Goal: Task Accomplishment & Management: Manage account settings

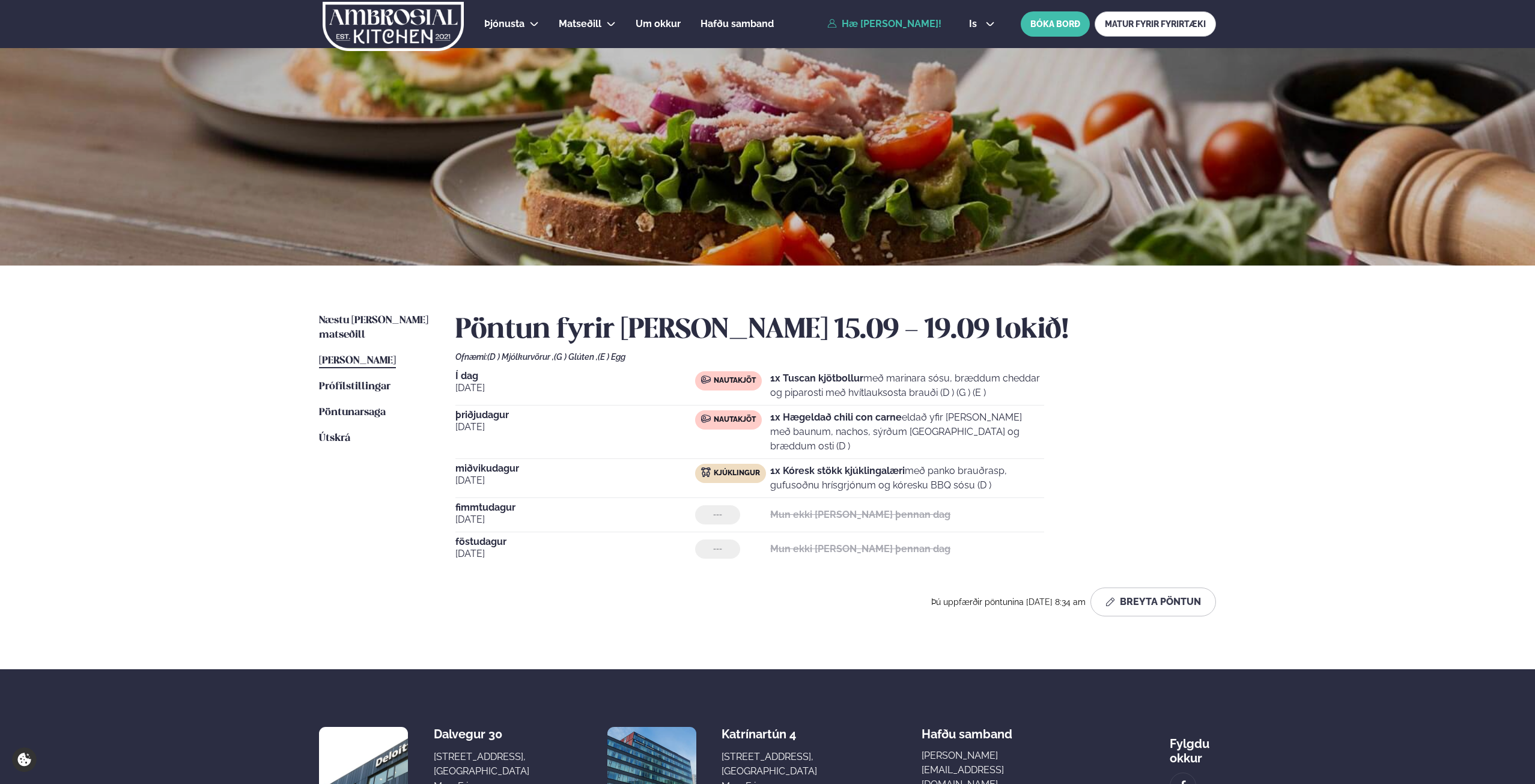
scroll to position [114, 0]
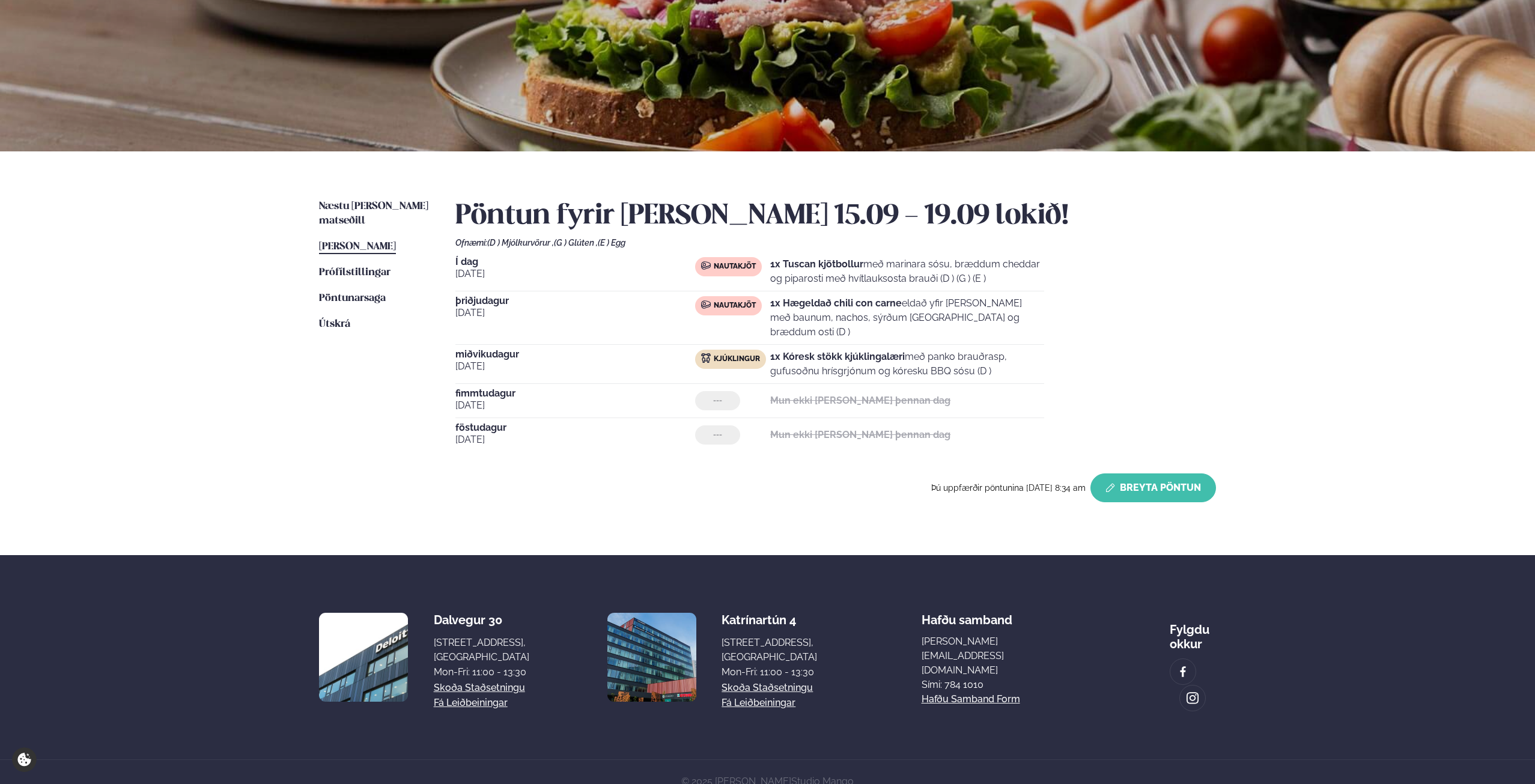
click at [1159, 473] on button "Breyta Pöntun" at bounding box center [1153, 488] width 125 height 29
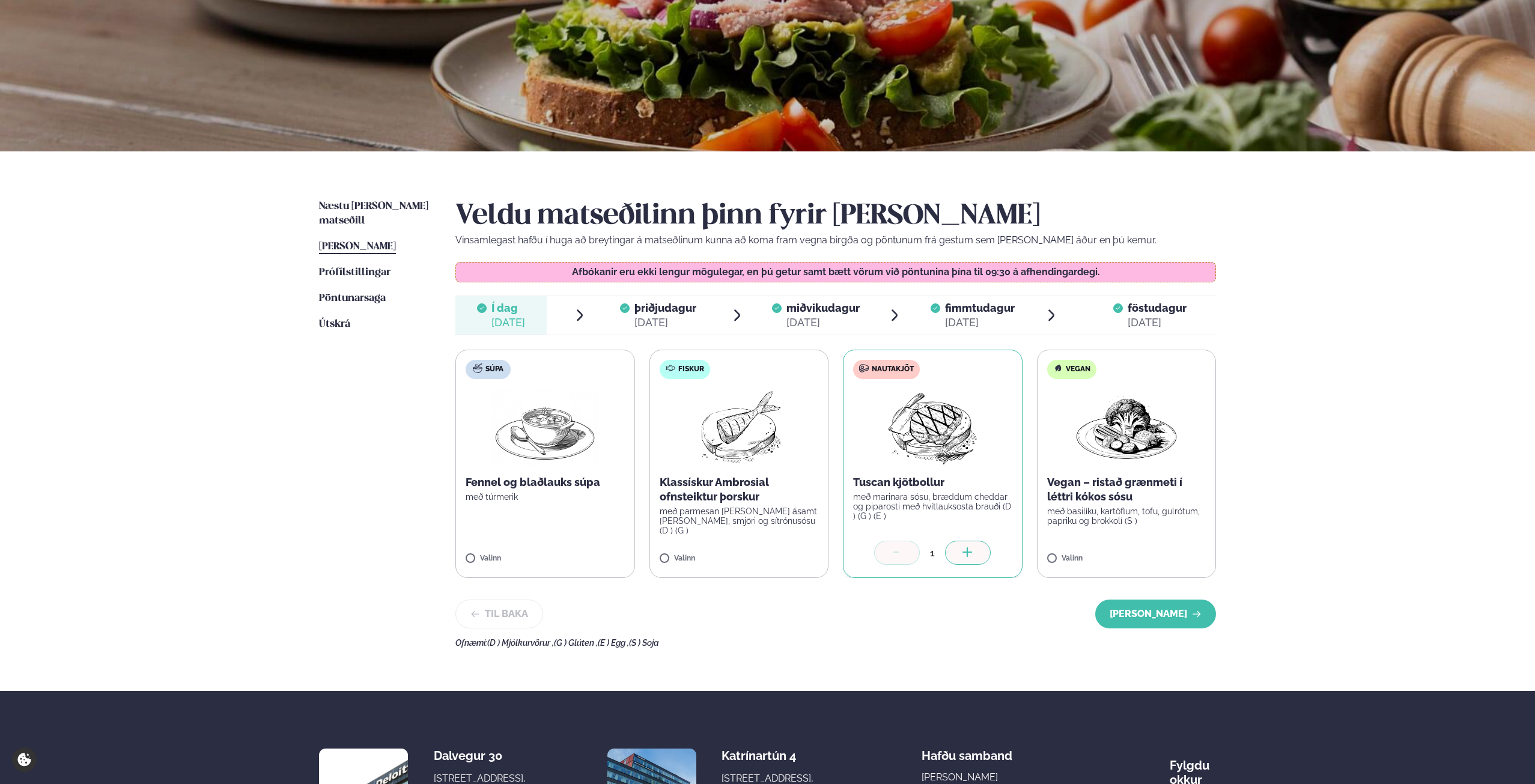
click at [673, 334] on span "þriðjudagur þri. [DATE]" at bounding box center [658, 316] width 91 height 39
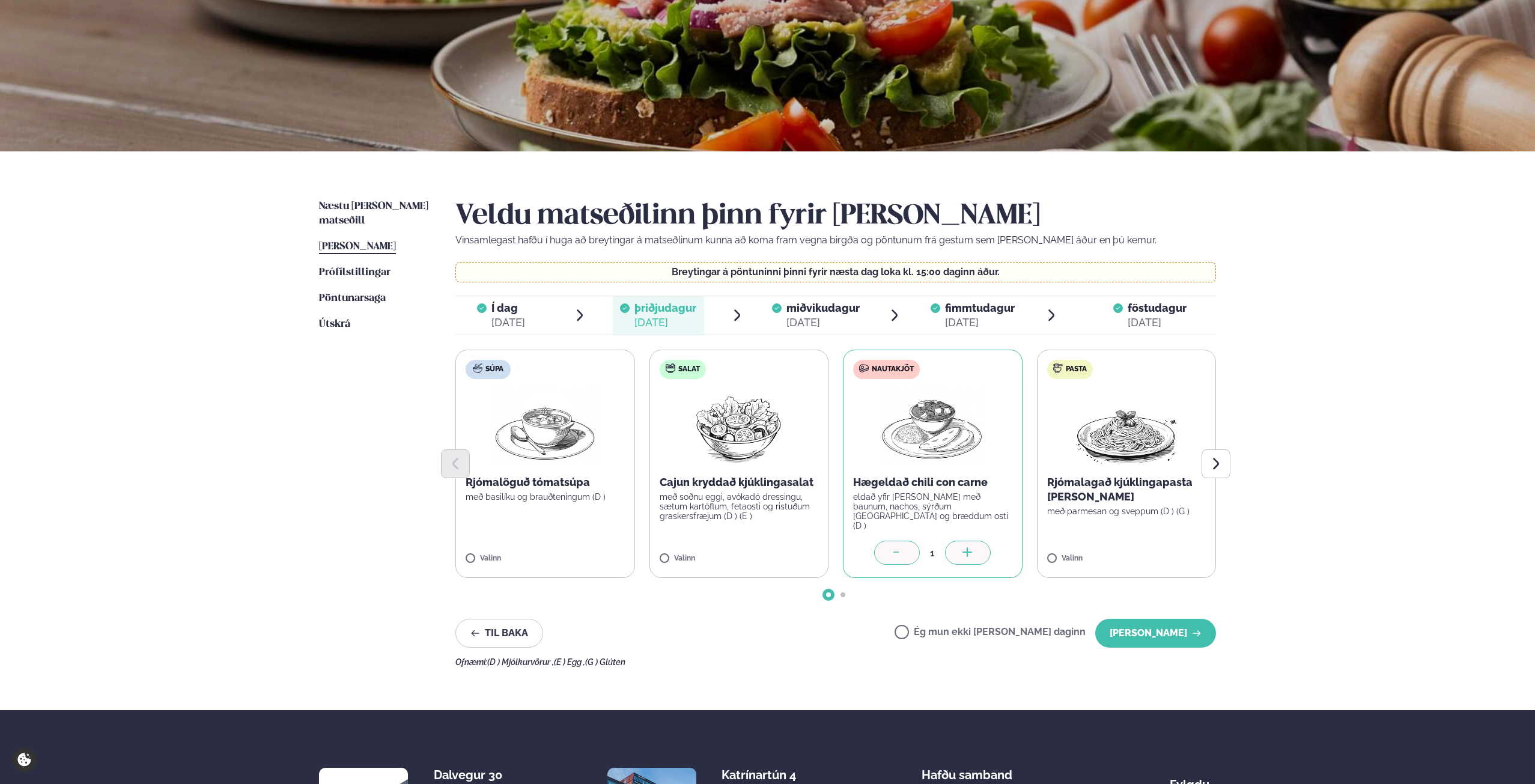
click at [666, 316] on div "[DATE]" at bounding box center [665, 322] width 62 height 14
click at [913, 569] on label "Nautakjöt Hægeldað chili con carne eldað yfir [PERSON_NAME] með baunum, nachos,…" at bounding box center [933, 463] width 180 height 228
click at [905, 556] on div at bounding box center [897, 553] width 46 height 24
click at [942, 634] on label "Ég mun ekki [PERSON_NAME] daginn" at bounding box center [990, 633] width 191 height 12
click at [1206, 646] on button "[PERSON_NAME]" at bounding box center [1156, 633] width 121 height 29
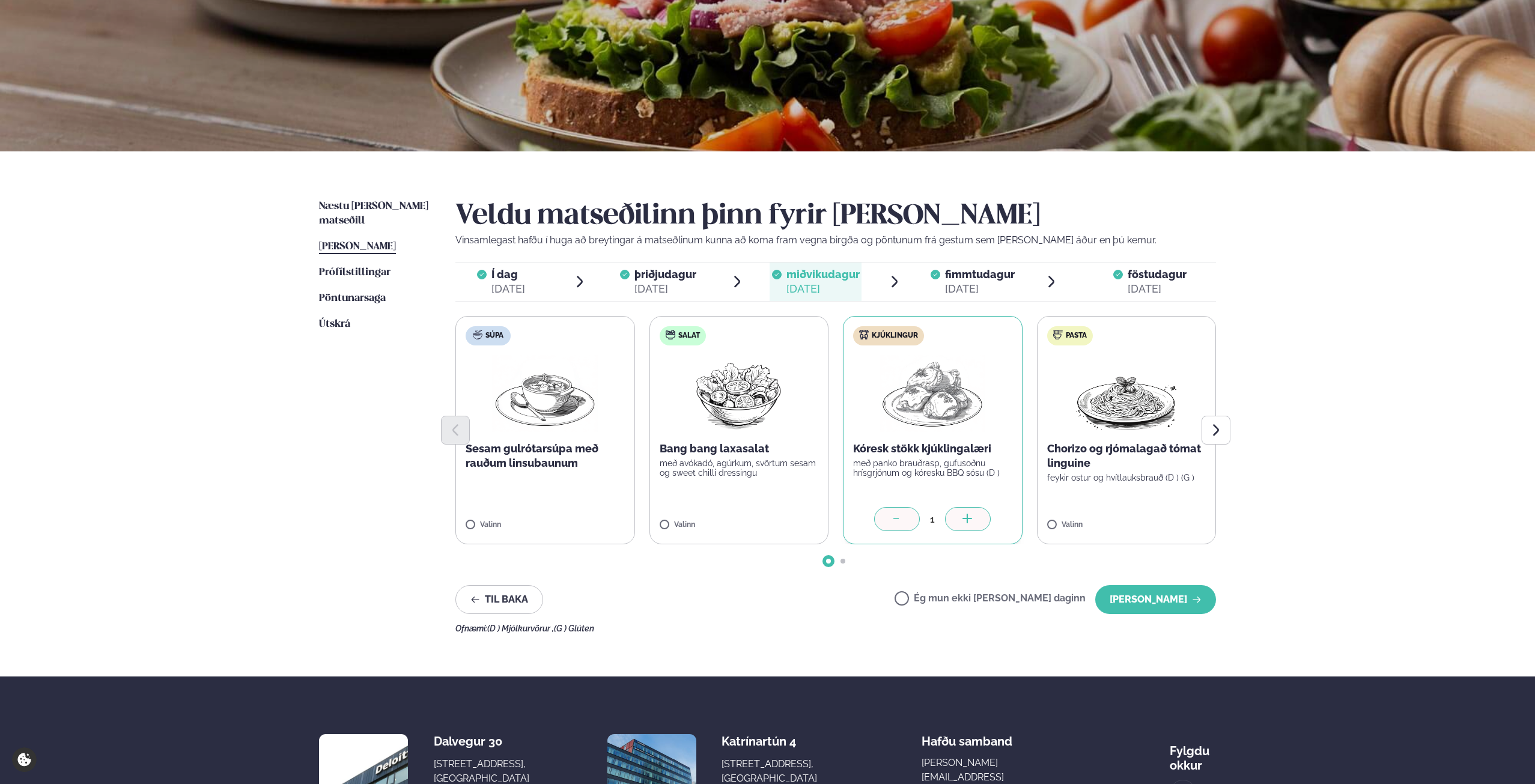
drag, startPoint x: 1232, startPoint y: 620, endPoint x: 1159, endPoint y: 588, distance: 79.7
click at [1230, 620] on div "Næstu [PERSON_NAME] matseðill Næsta vika [PERSON_NAME] matseðill [PERSON_NAME] …" at bounding box center [768, 414] width 969 height 525
click at [1159, 588] on button "[PERSON_NAME]" at bounding box center [1156, 599] width 121 height 29
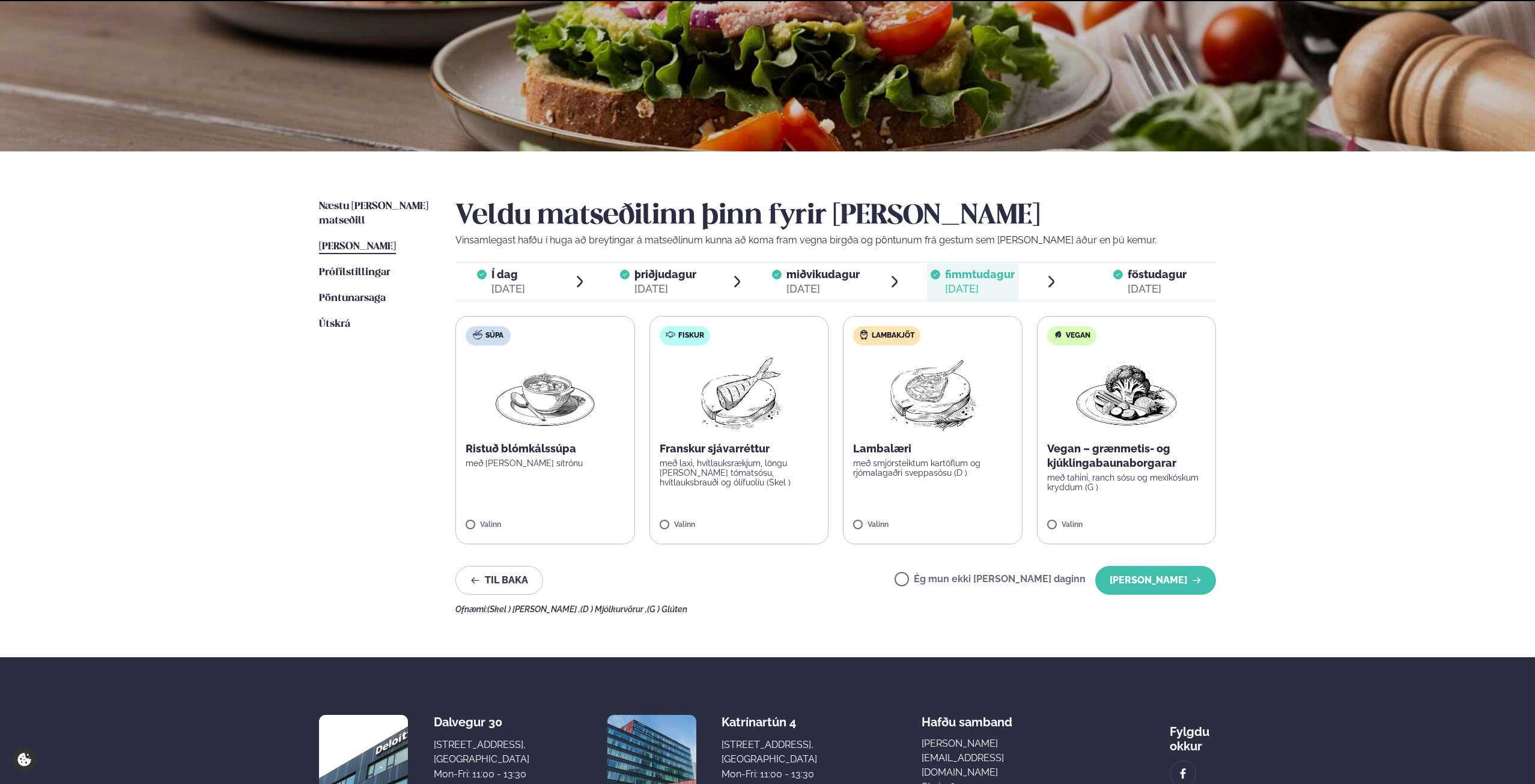
click at [1179, 600] on div "Veldu matseðilinn þinn fyrir [PERSON_NAME] Vinsamlegast hafðu í huga að breytin…" at bounding box center [836, 407] width 761 height 414
click at [1184, 581] on button "[PERSON_NAME]" at bounding box center [1156, 580] width 121 height 29
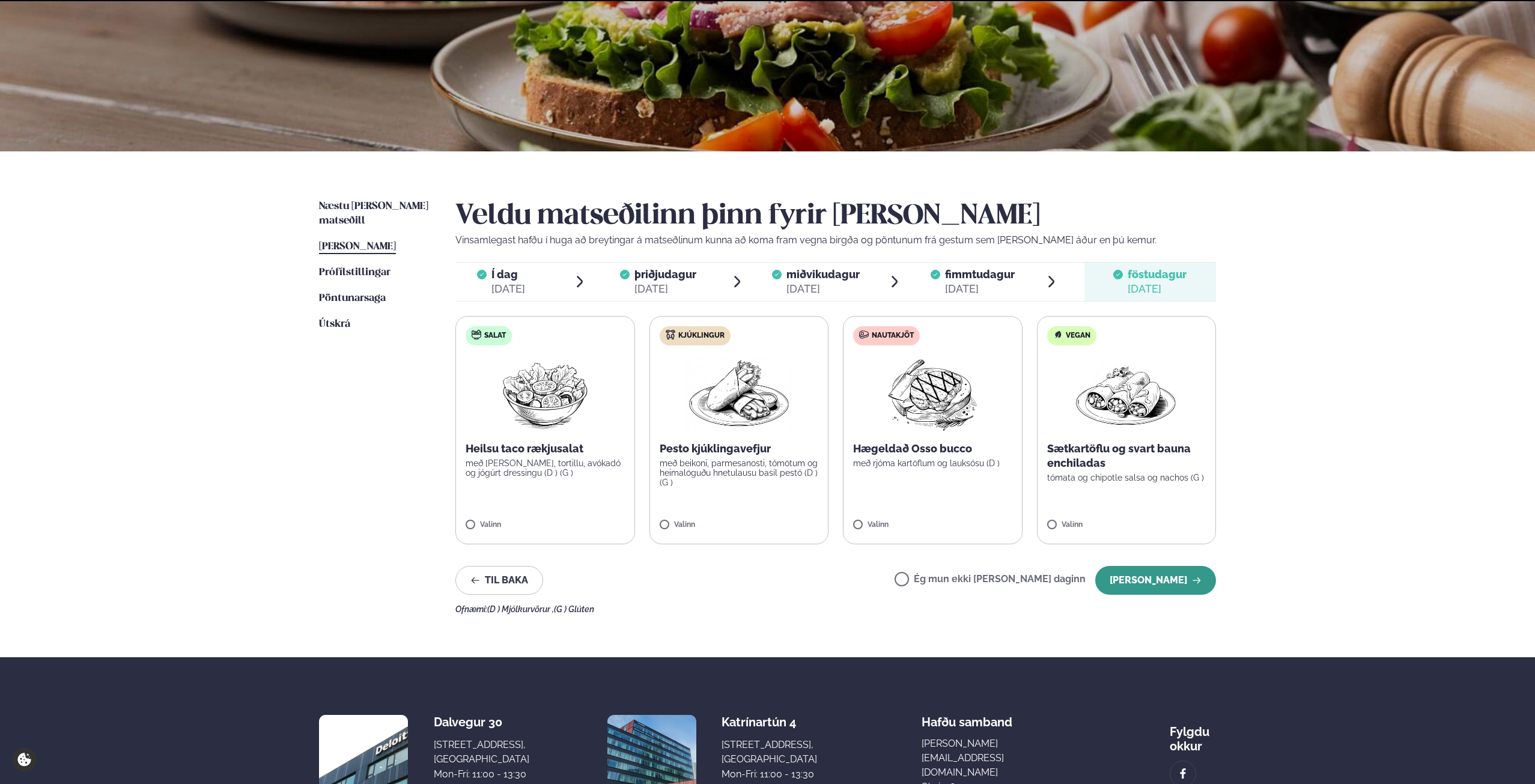
click at [1181, 583] on button "[PERSON_NAME]" at bounding box center [1156, 580] width 121 height 29
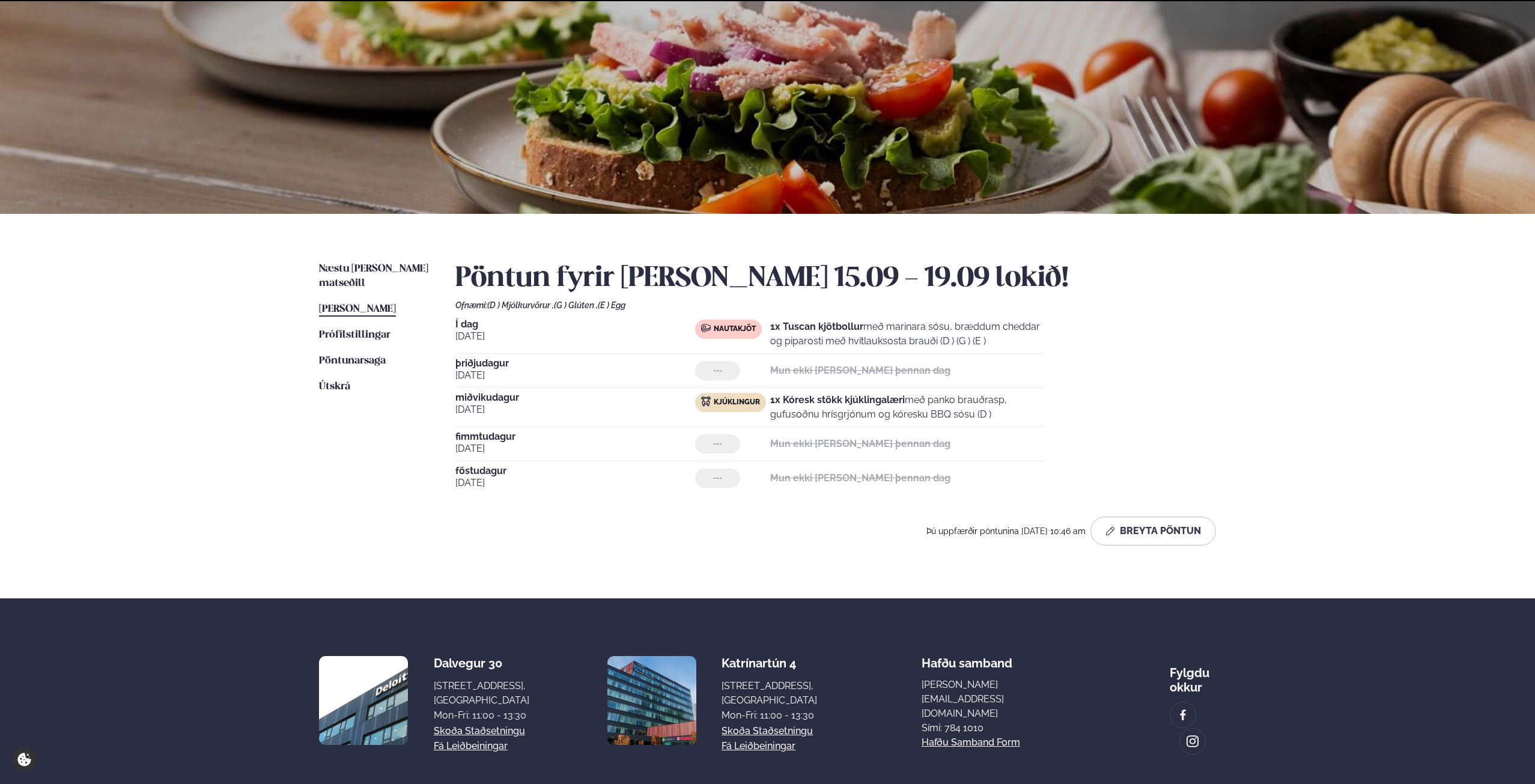
scroll to position [109, 0]
